Goal: Transaction & Acquisition: Subscribe to service/newsletter

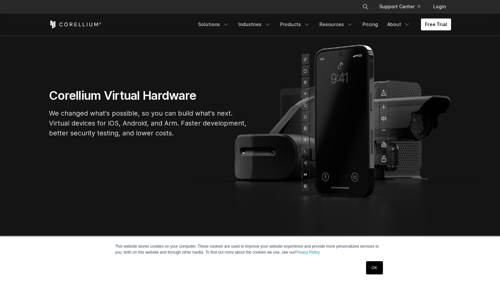
scroll to position [60, 0]
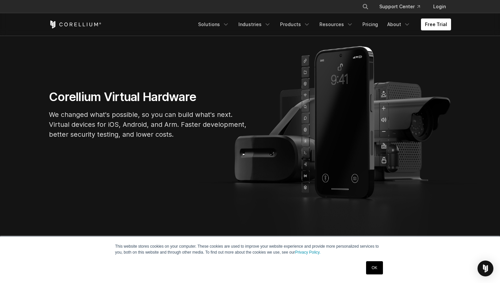
click at [149, 115] on p "We changed what's possible, so you can build what's next. Virtual devices for i…" at bounding box center [148, 125] width 198 height 30
click at [97, 123] on p "We changed what's possible, so you can build what's next. Virtual devices for i…" at bounding box center [148, 125] width 198 height 30
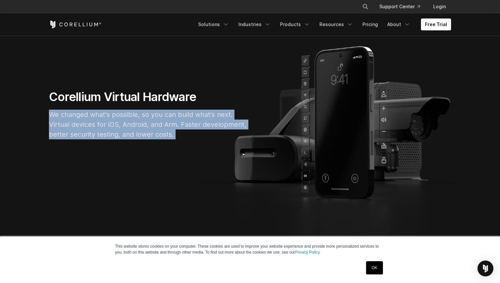
click at [136, 132] on p "We changed what's possible, so you can build what's next. Virtual devices for i…" at bounding box center [148, 125] width 198 height 30
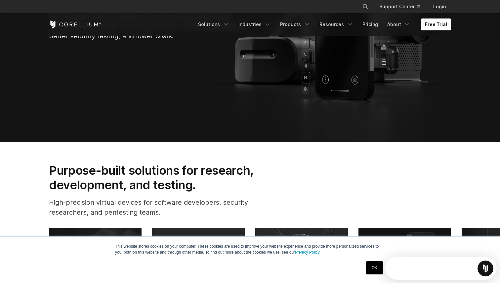
scroll to position [0, 0]
click at [374, 267] on link "OK" at bounding box center [374, 267] width 17 height 13
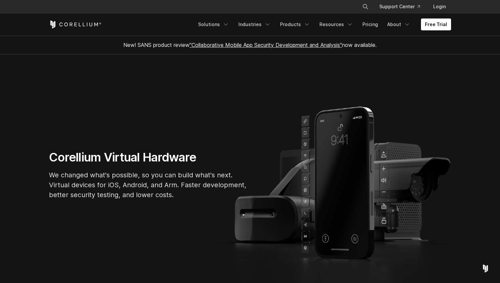
click at [436, 32] on div "Free Trial Solutions IoT" at bounding box center [250, 24] width 402 height 22
click at [440, 19] on link "Free Trial" at bounding box center [436, 25] width 30 height 12
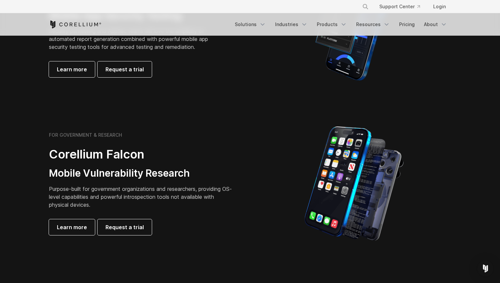
scroll to position [213, 0]
